Goal: Information Seeking & Learning: Obtain resource

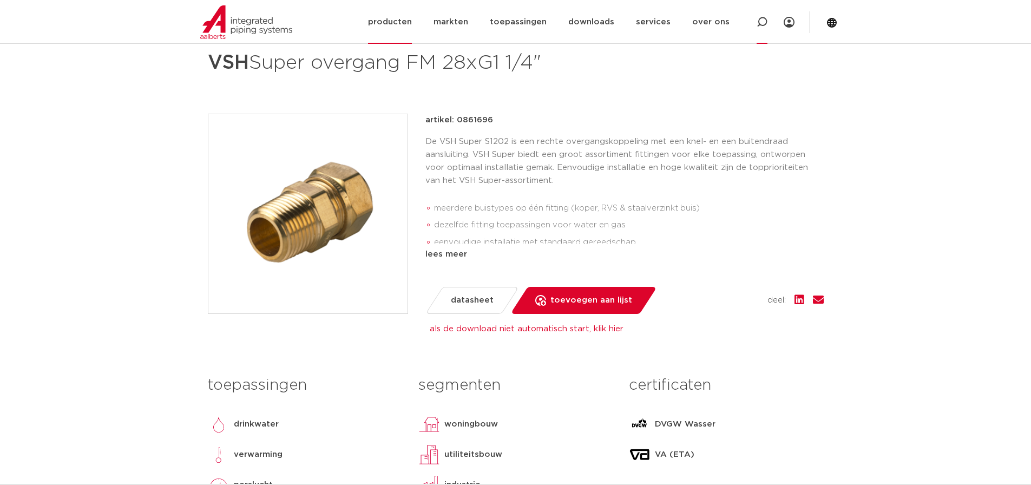
click at [764, 25] on icon at bounding box center [761, 22] width 13 height 13
paste input "0867262"
type input "0867262"
click button "Zoeken" at bounding box center [0, 0] width 0 height 0
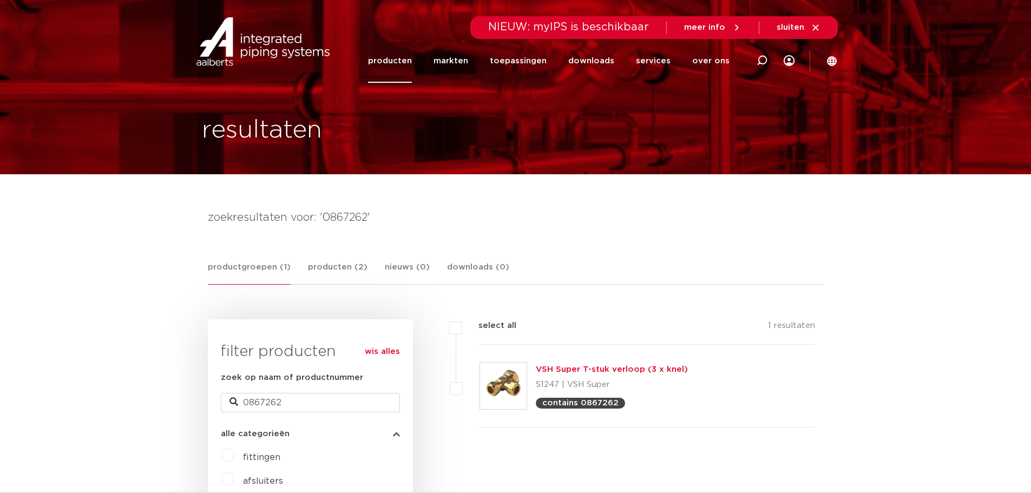
click at [584, 370] on link "VSH Super T-stuk verloop (3 x knel)" at bounding box center [612, 369] width 152 height 8
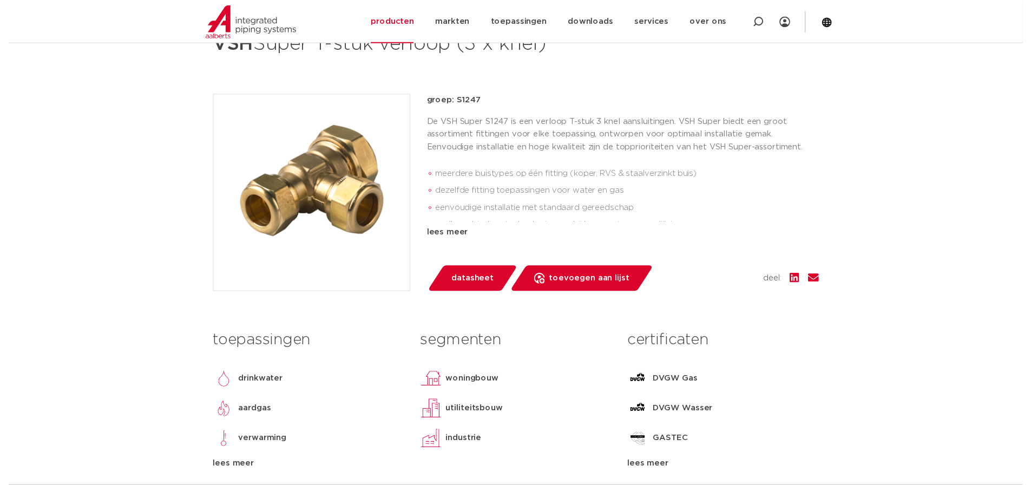
scroll to position [271, 0]
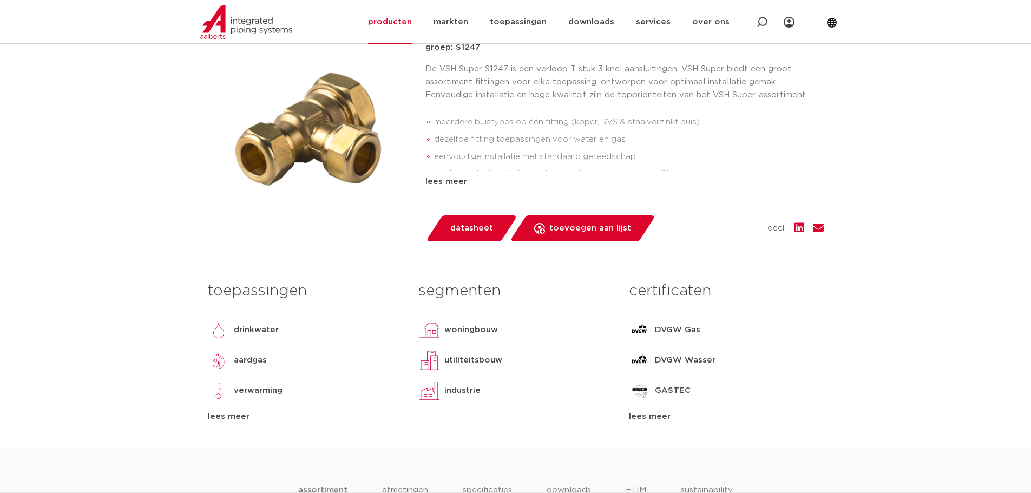
click at [450, 228] on span "datasheet" at bounding box center [471, 228] width 43 height 17
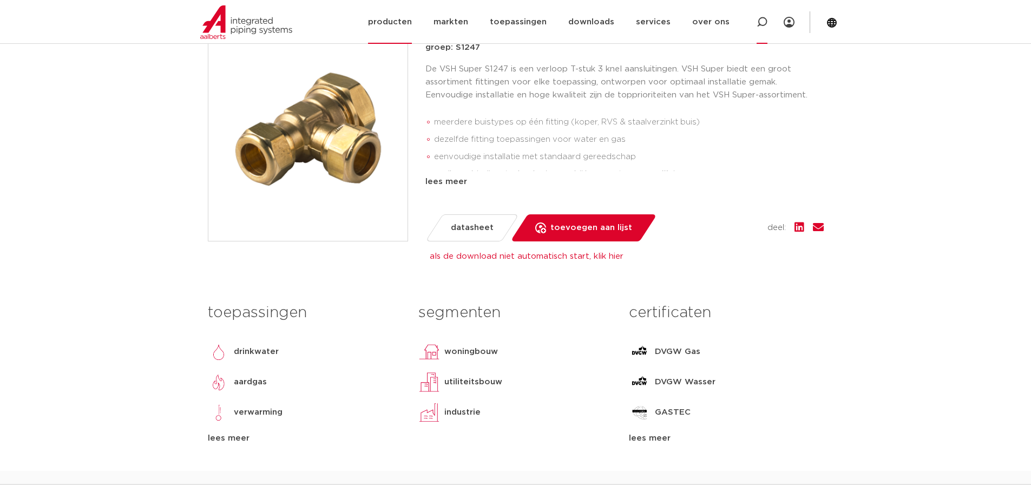
click at [764, 22] on icon at bounding box center [761, 22] width 11 height 11
paste input "0864050"
type input "0864050"
click button "Zoeken" at bounding box center [0, 0] width 0 height 0
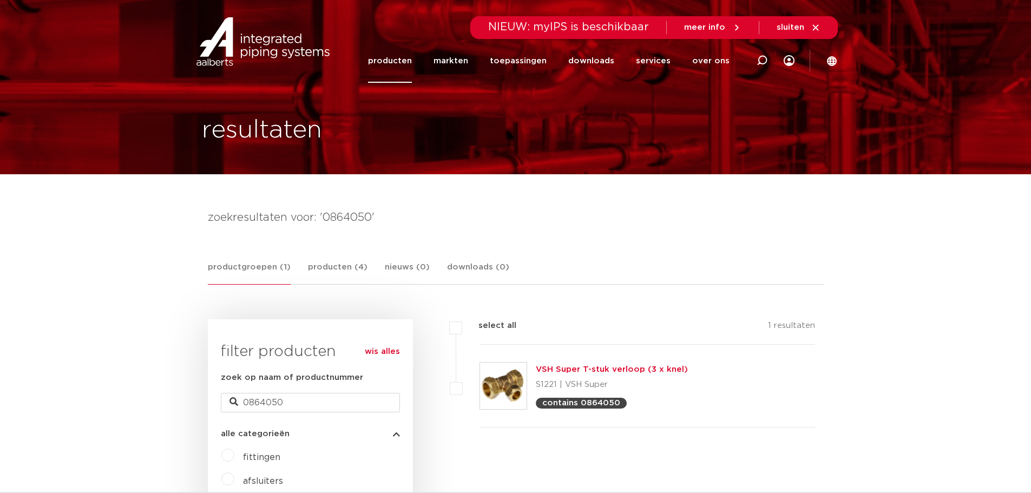
click at [614, 372] on link "VSH Super T-stuk verloop (3 x knel)" at bounding box center [612, 369] width 152 height 8
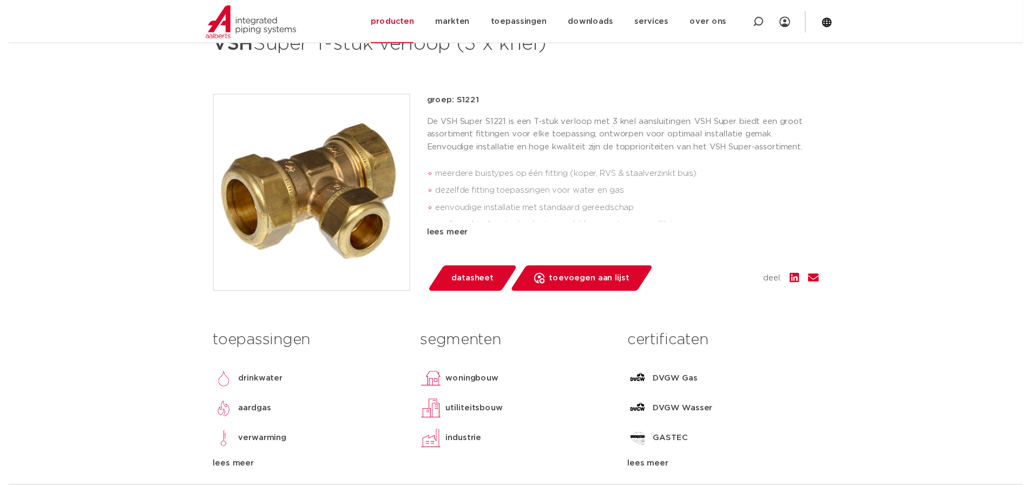
scroll to position [271, 0]
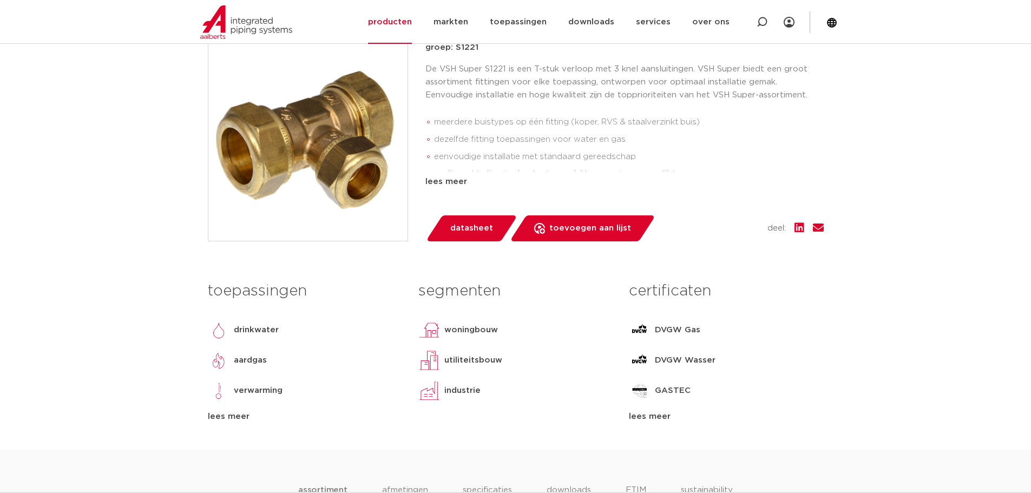
click at [474, 227] on span "datasheet" at bounding box center [471, 228] width 43 height 17
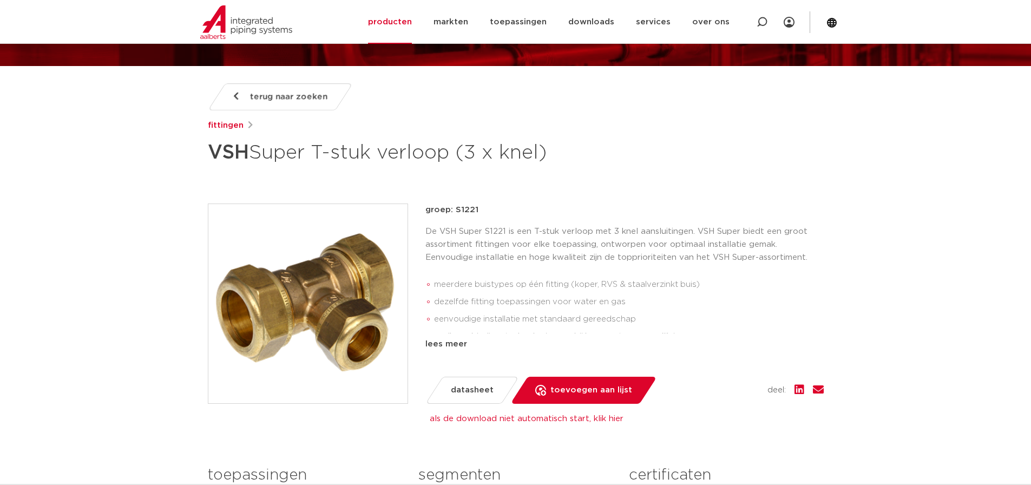
scroll to position [0, 0]
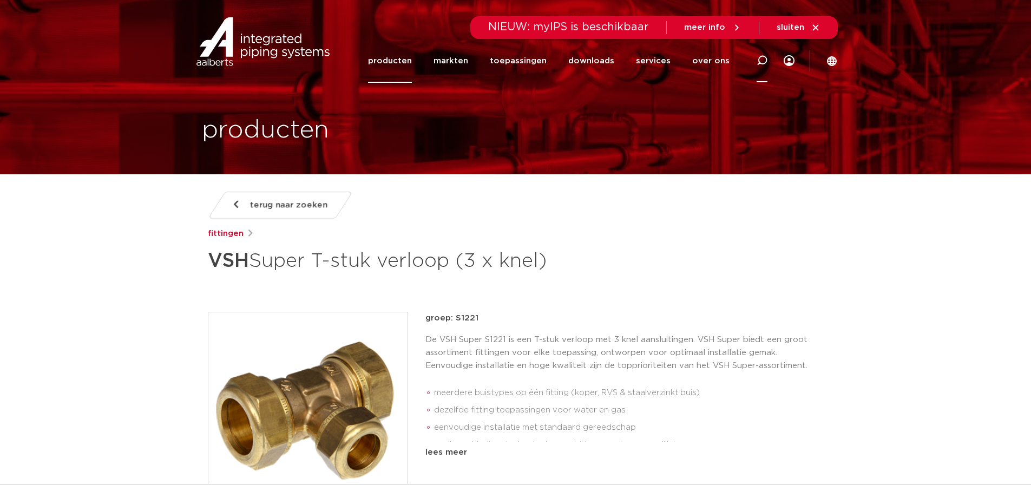
click at [761, 61] on icon at bounding box center [761, 60] width 11 height 11
paste input "0863601"
type input "0863601"
click button "Zoeken" at bounding box center [0, 0] width 0 height 0
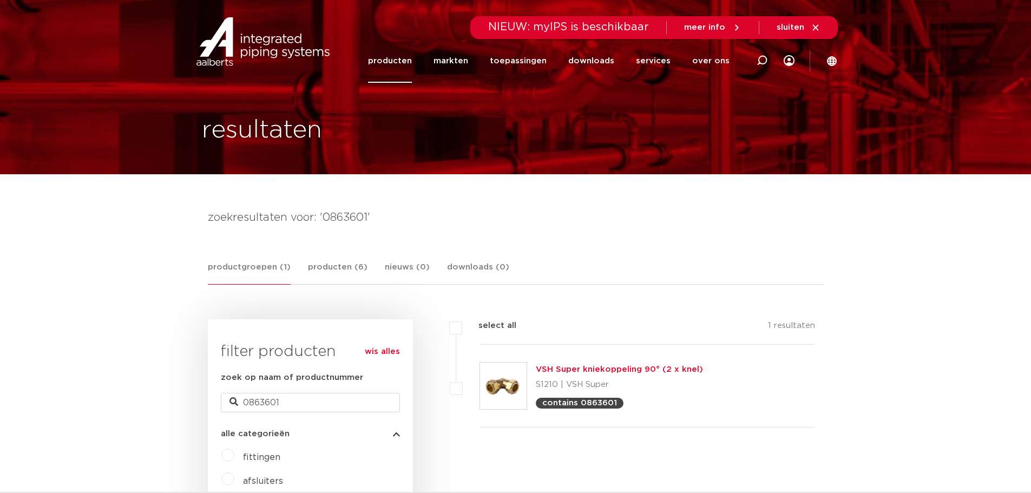
click at [575, 371] on link "VSH Super kniekoppeling 90° (2 x knel)" at bounding box center [619, 369] width 167 height 8
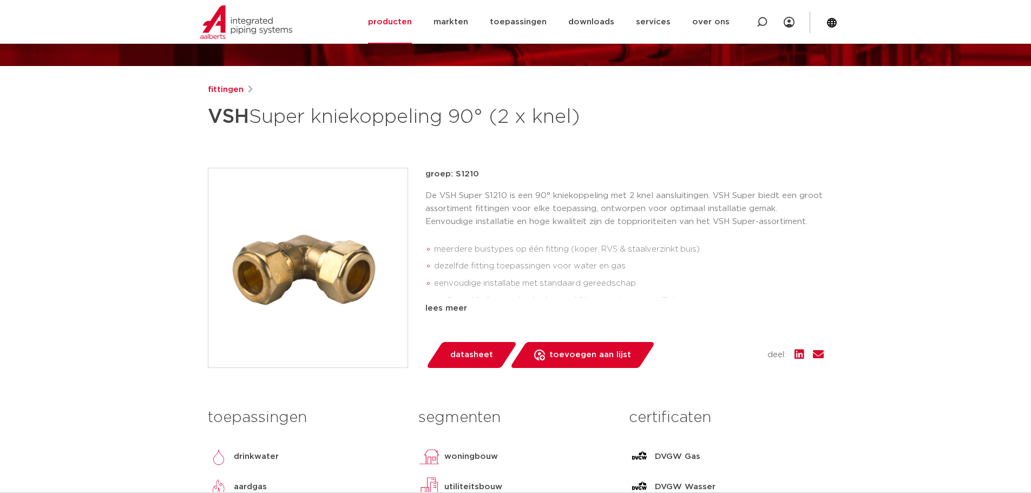
click at [469, 353] on span "datasheet" at bounding box center [471, 354] width 43 height 17
